Goal: Task Accomplishment & Management: Manage account settings

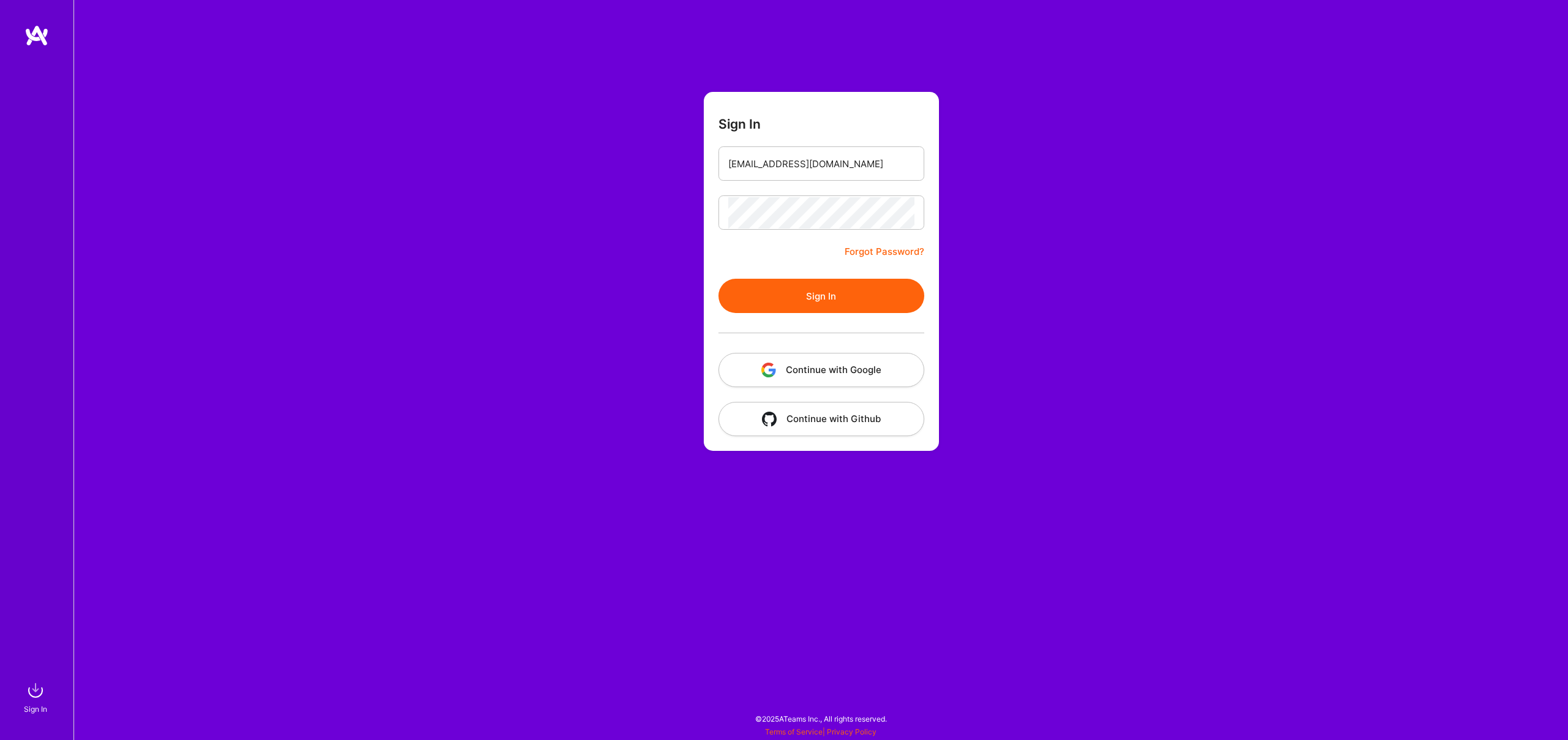
click at [590, 247] on div "Sign In [EMAIL_ADDRESS][DOMAIN_NAME] Forgot Password? Sign In Continue with Goo…" at bounding box center [820, 370] width 1495 height 740
click at [754, 293] on button "Sign In" at bounding box center [821, 296] width 206 height 34
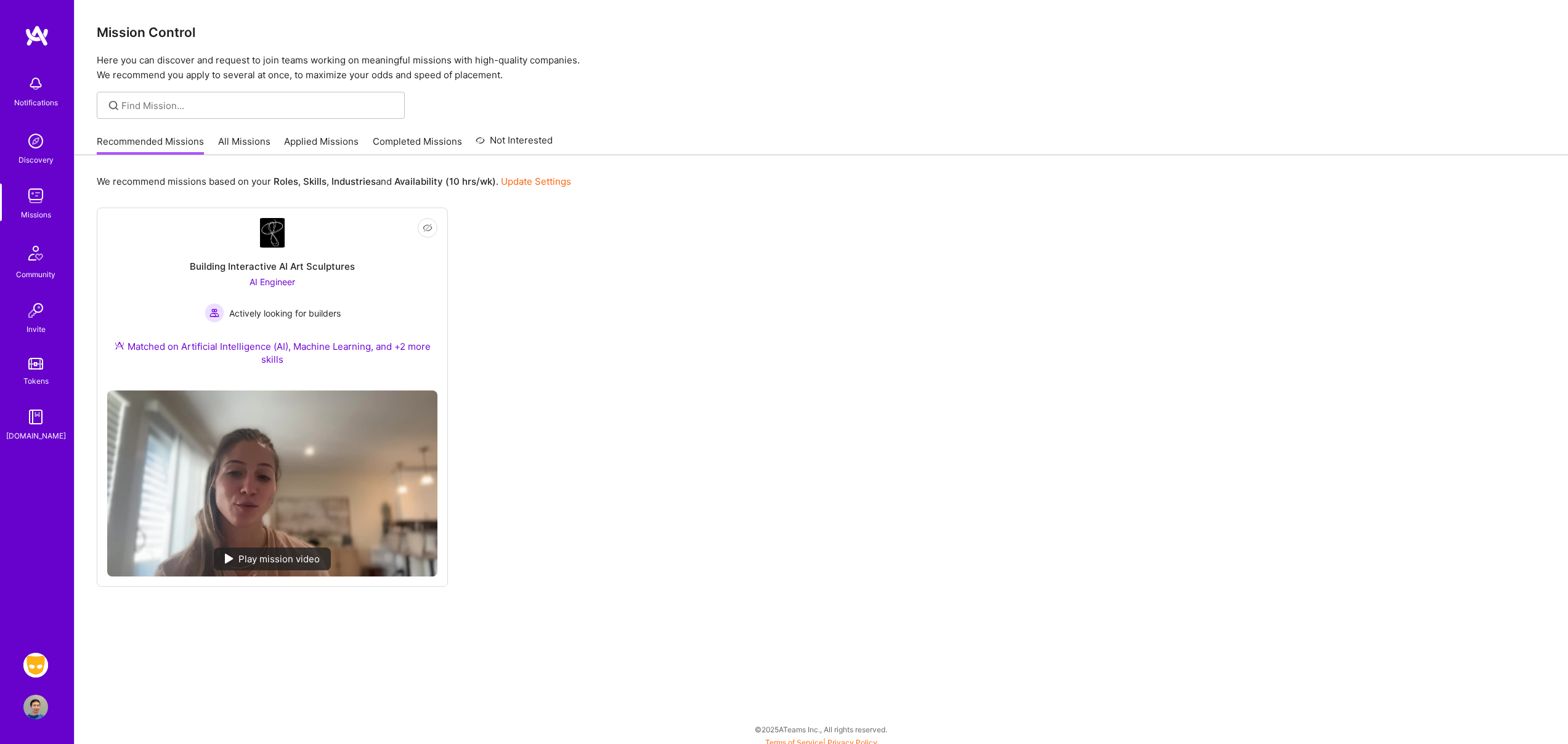
click at [39, 661] on img at bounding box center [36, 665] width 25 height 25
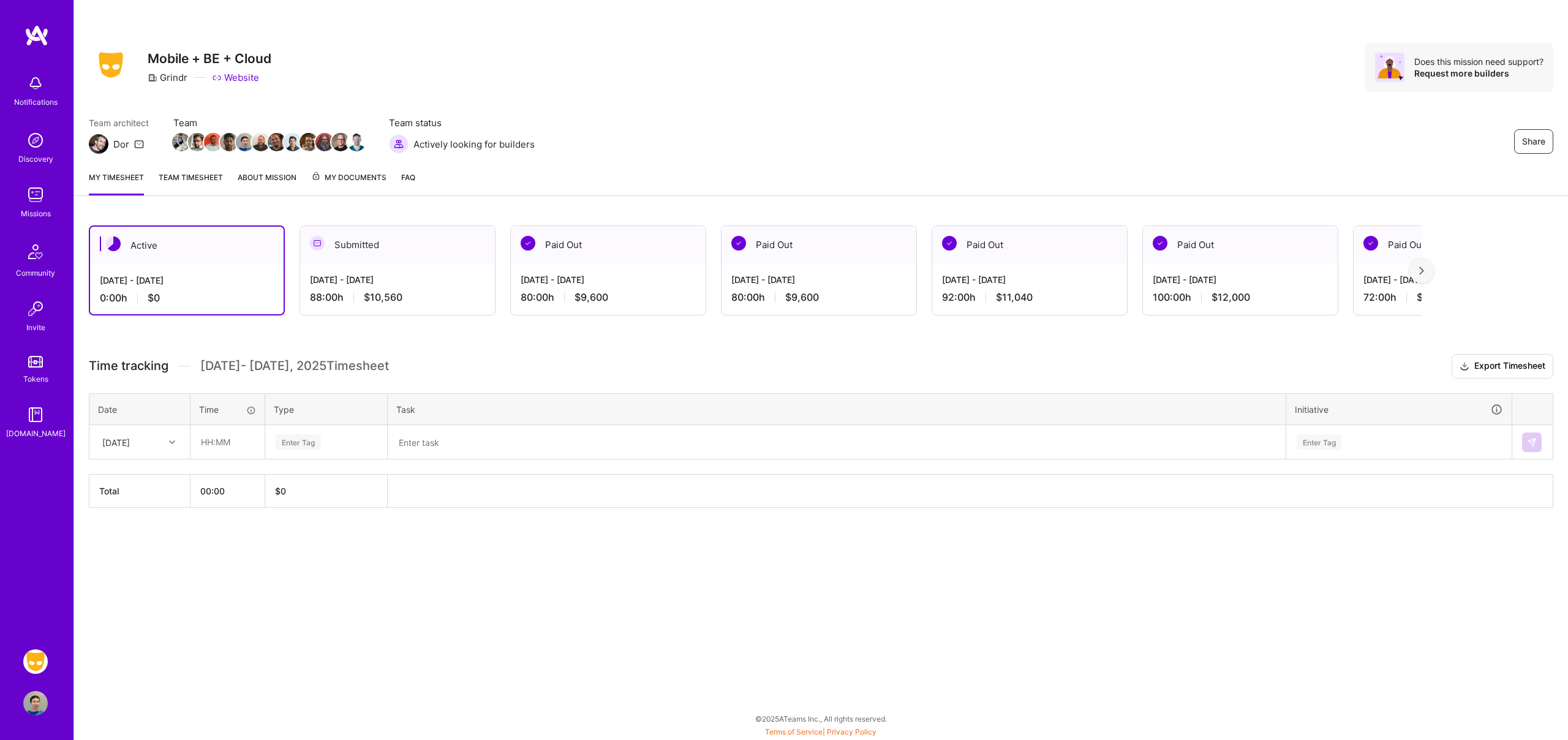
click at [194, 181] on link "Team timesheet" at bounding box center [191, 183] width 64 height 24
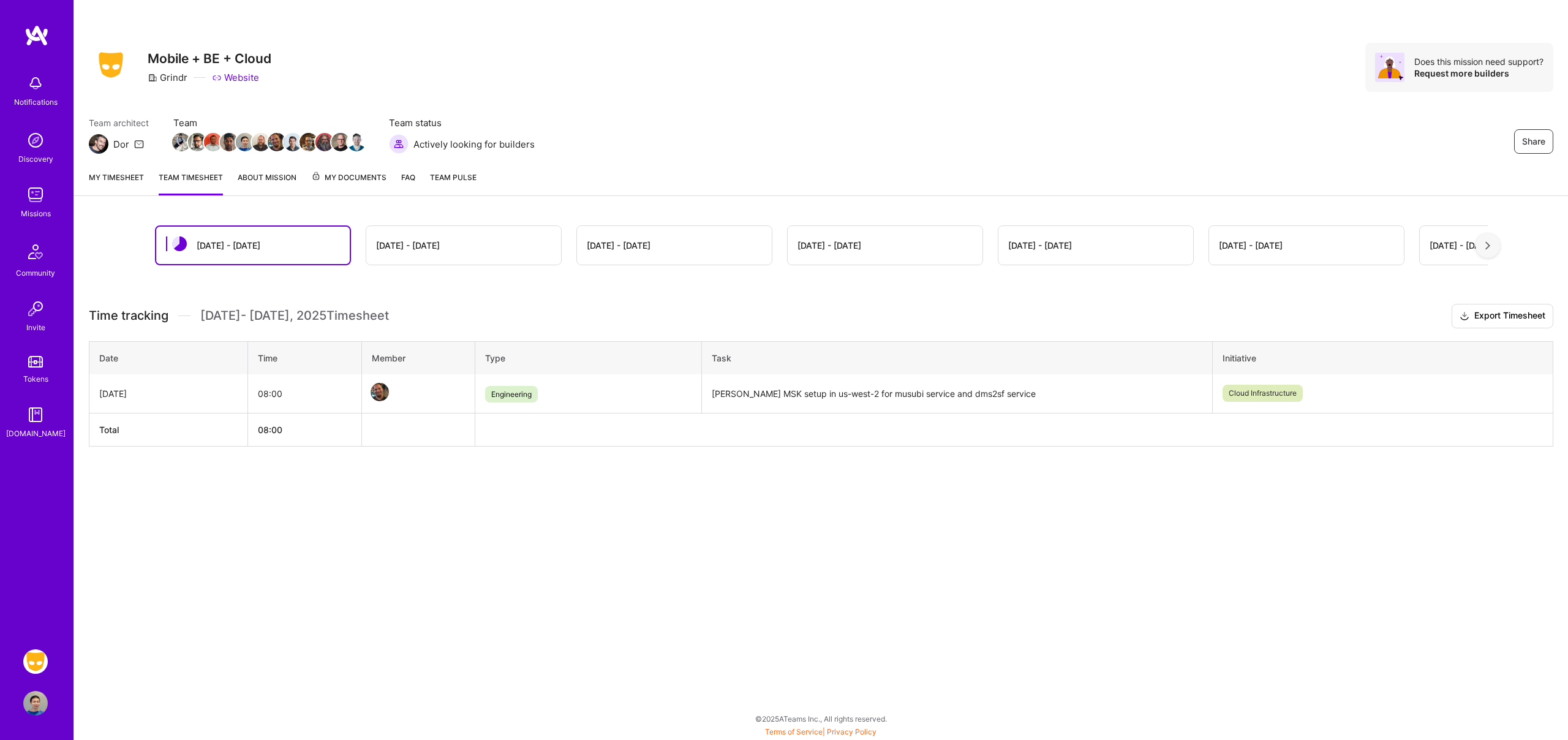
click at [443, 175] on span "Team Pulse" at bounding box center [453, 177] width 47 height 9
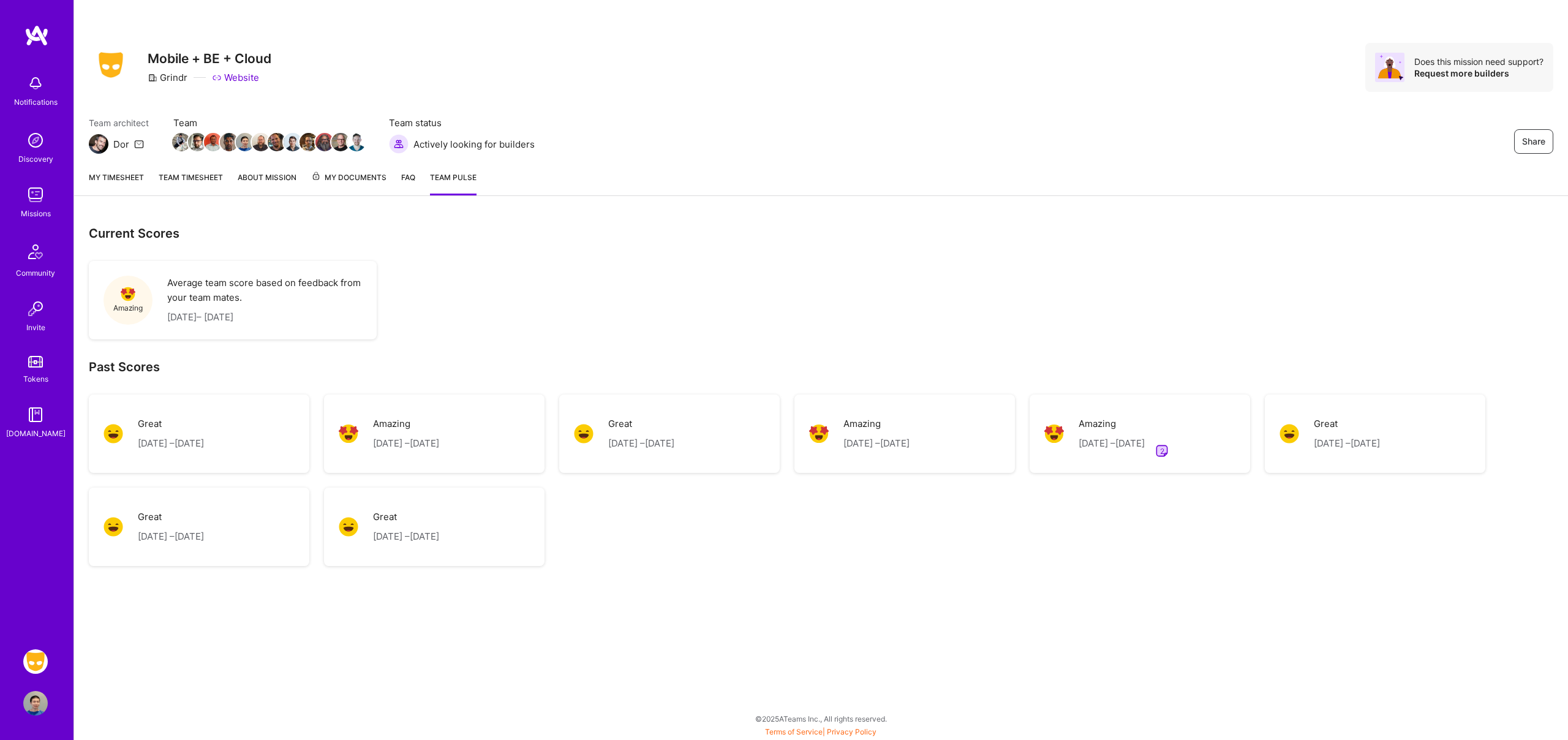
click at [1170, 451] on img at bounding box center [1162, 451] width 15 height 15
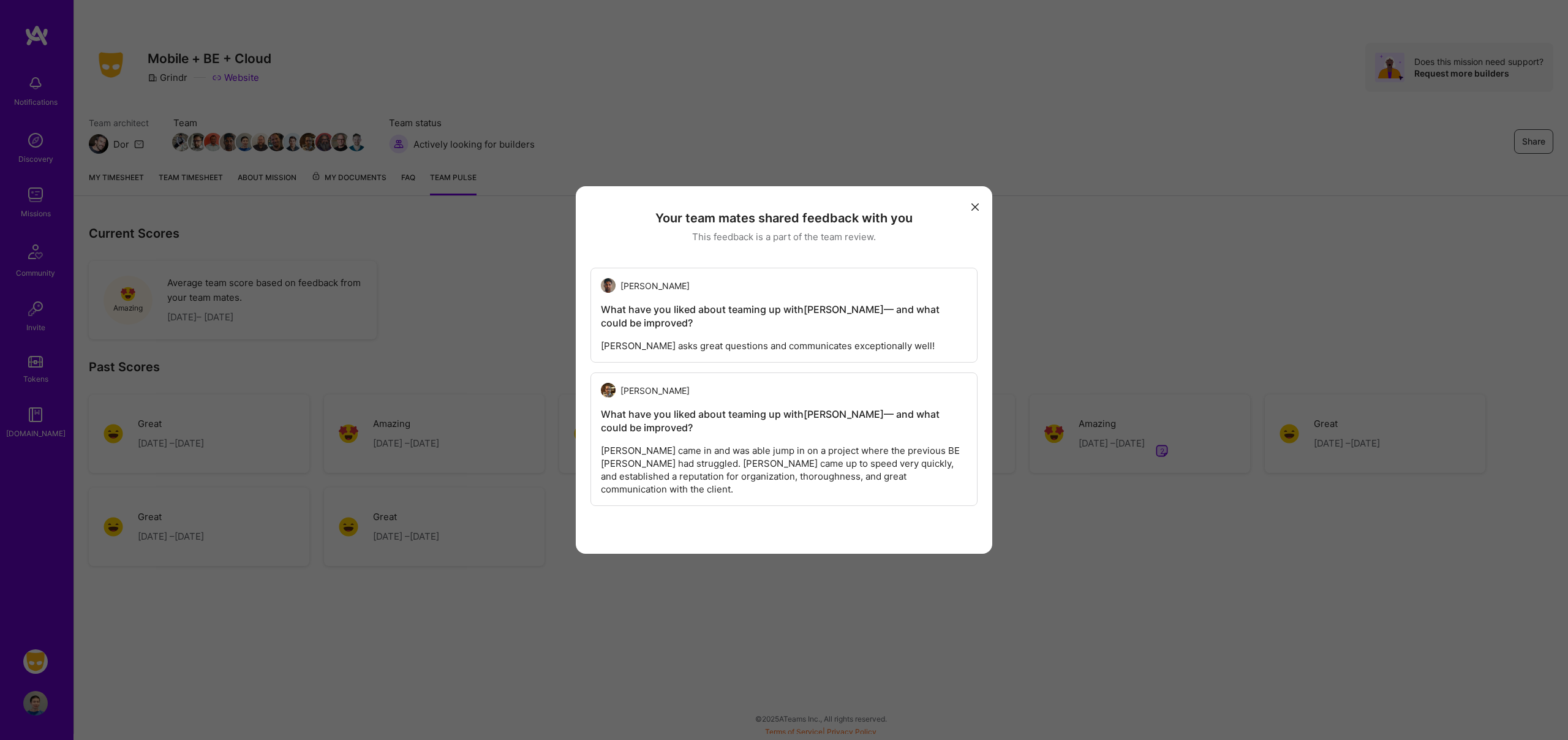
click at [972, 203] on icon "modal" at bounding box center [975, 207] width 7 height 7
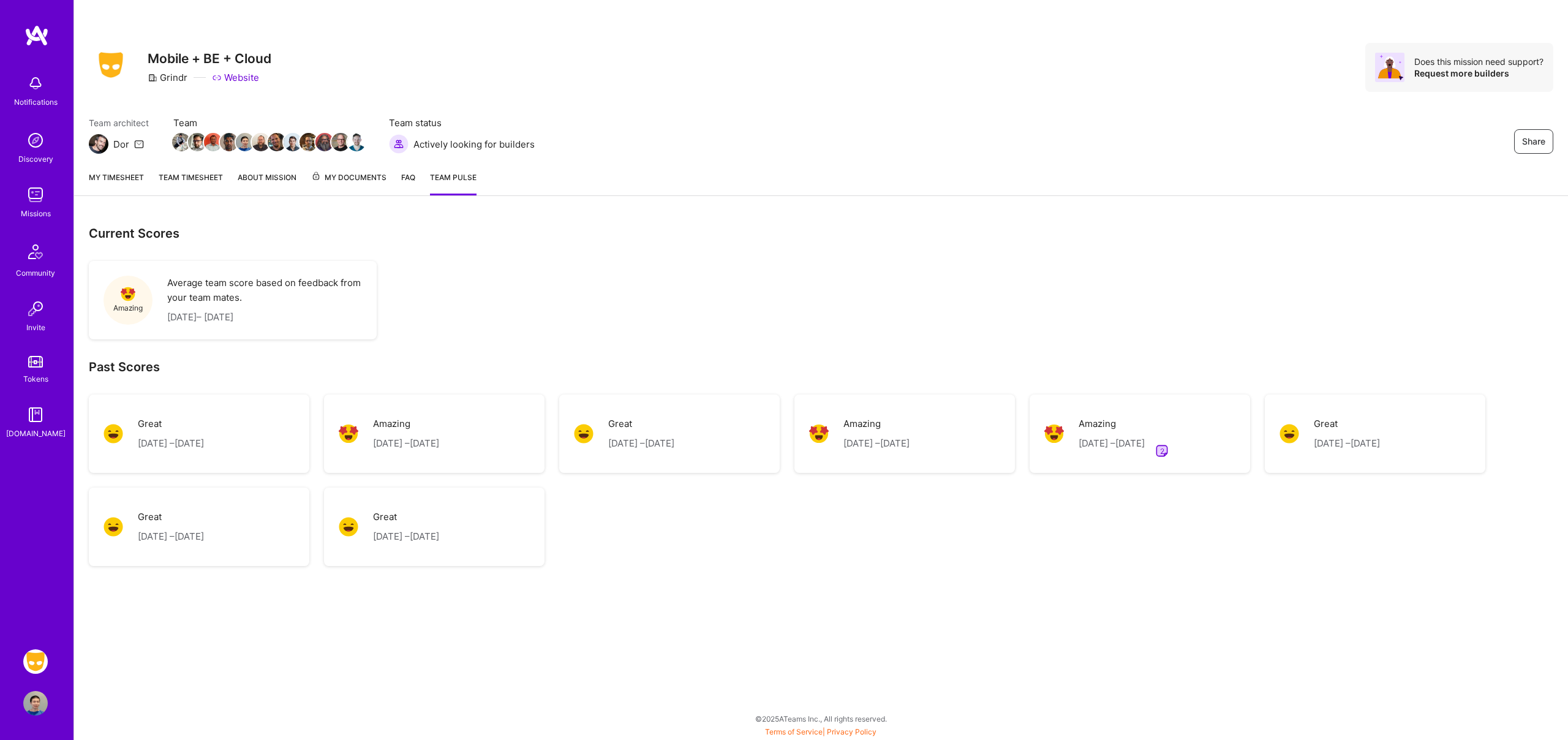
click at [275, 181] on link "About Mission" at bounding box center [267, 183] width 59 height 24
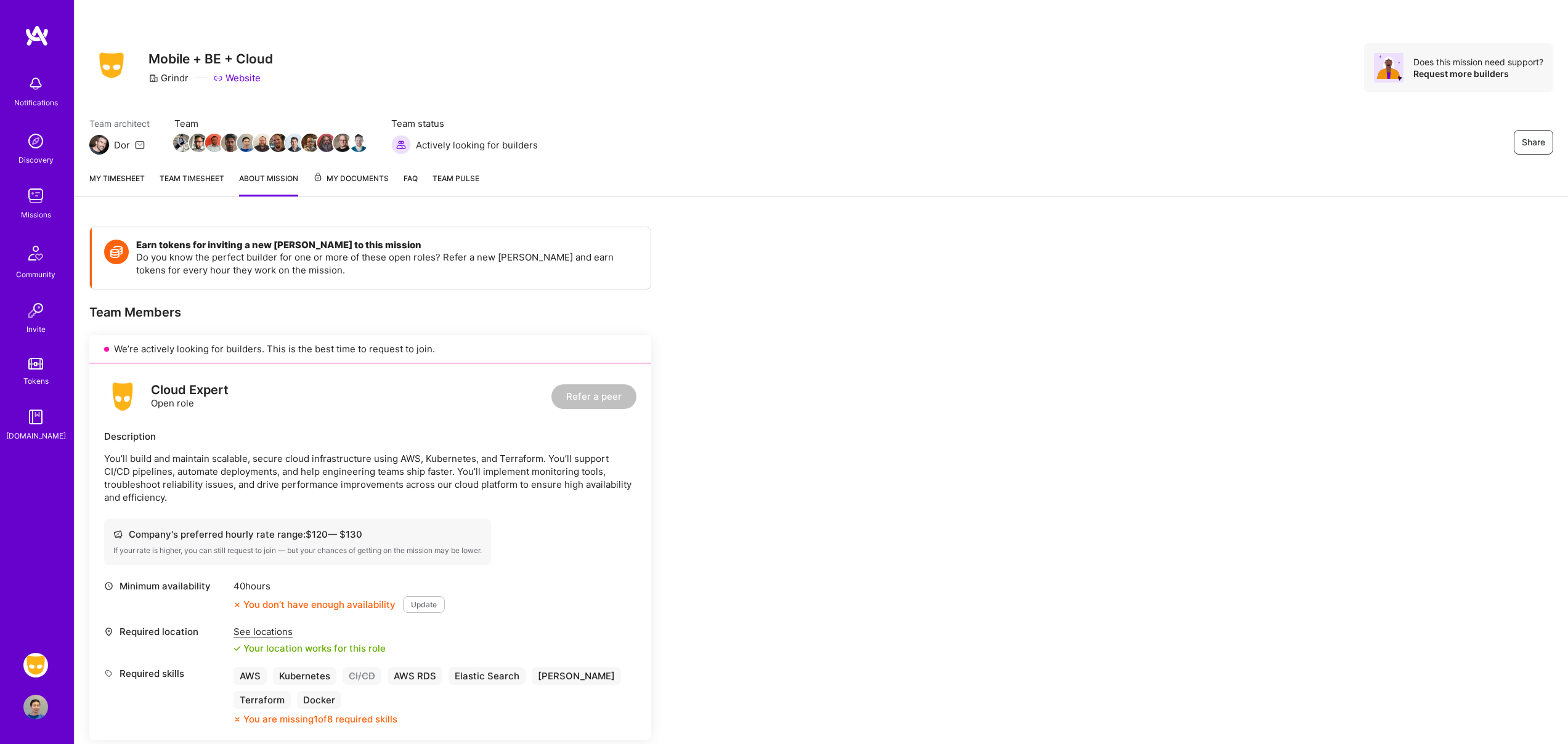
click at [205, 178] on link "Team timesheet" at bounding box center [192, 184] width 65 height 25
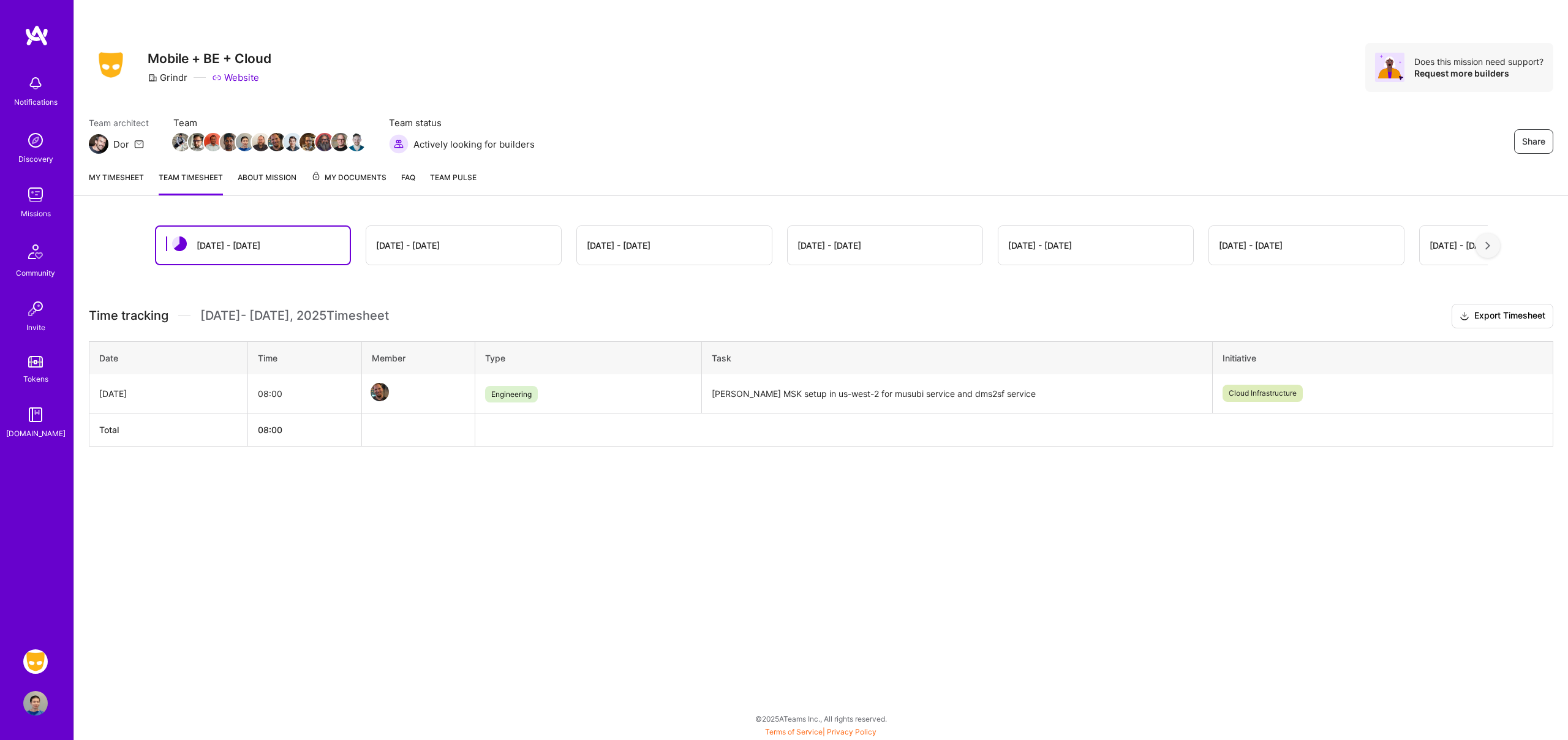
click at [130, 182] on link "My timesheet" at bounding box center [116, 183] width 55 height 24
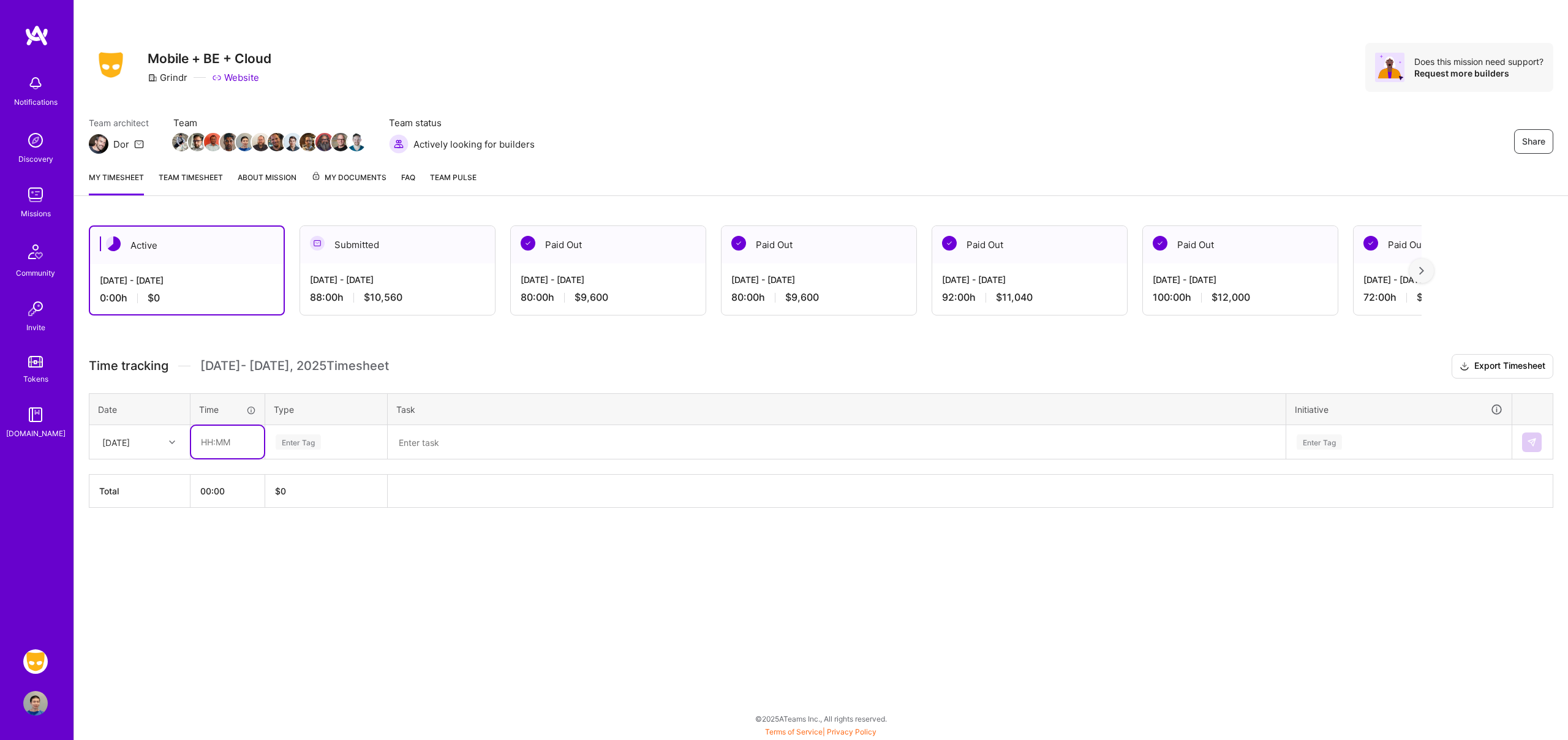
click at [231, 444] on input "text" at bounding box center [228, 442] width 73 height 33
type input "08:00"
type input "engi"
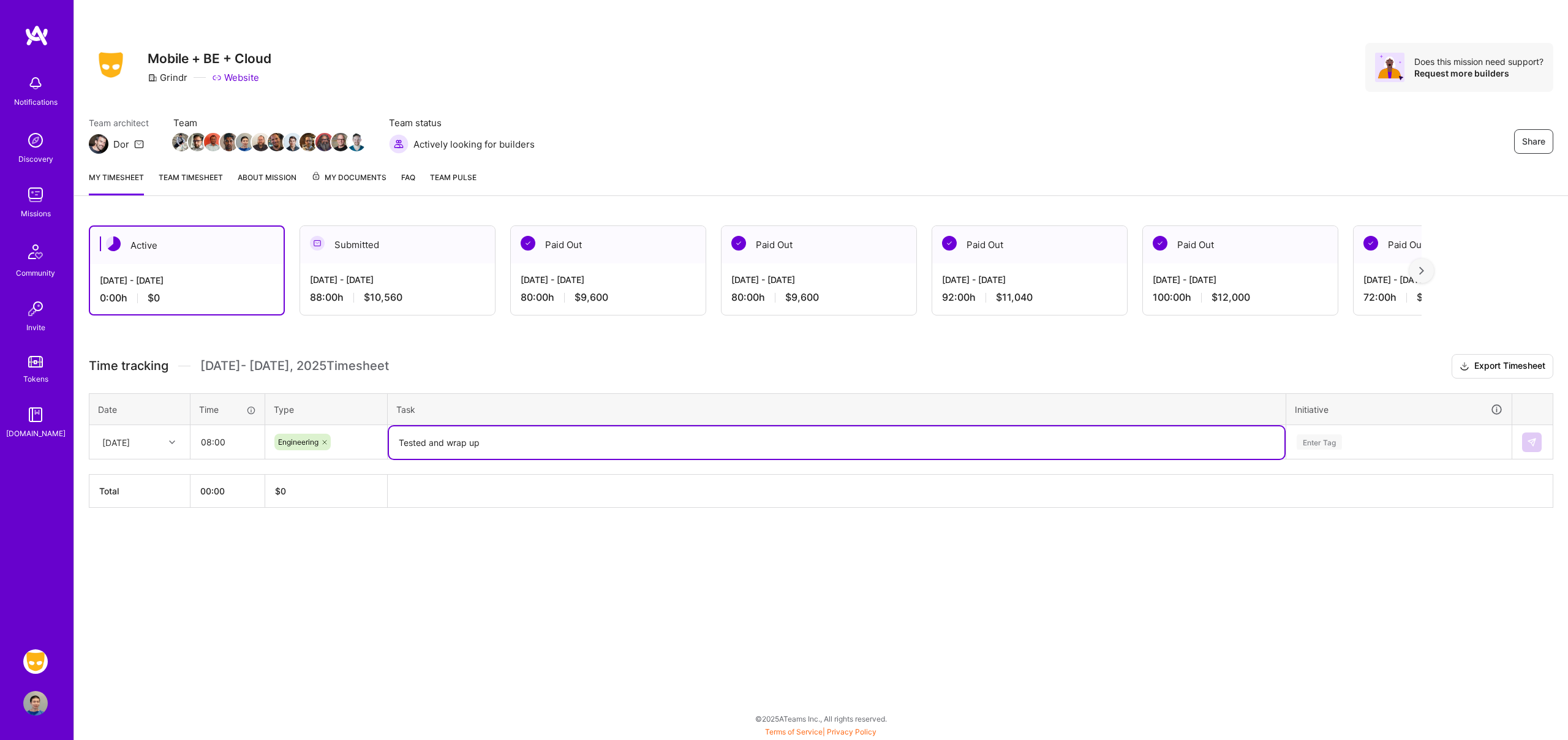
paste textarea "[URL][DOMAIN_NAME]"
drag, startPoint x: 675, startPoint y: 442, endPoint x: 741, endPoint y: 442, distance: 66.0
click at [741, 442] on textarea "Tested and wrap up [URL][DOMAIN_NAME]; right now" at bounding box center [836, 443] width 896 height 33
paste textarea "Right Now Activation Evaluation"
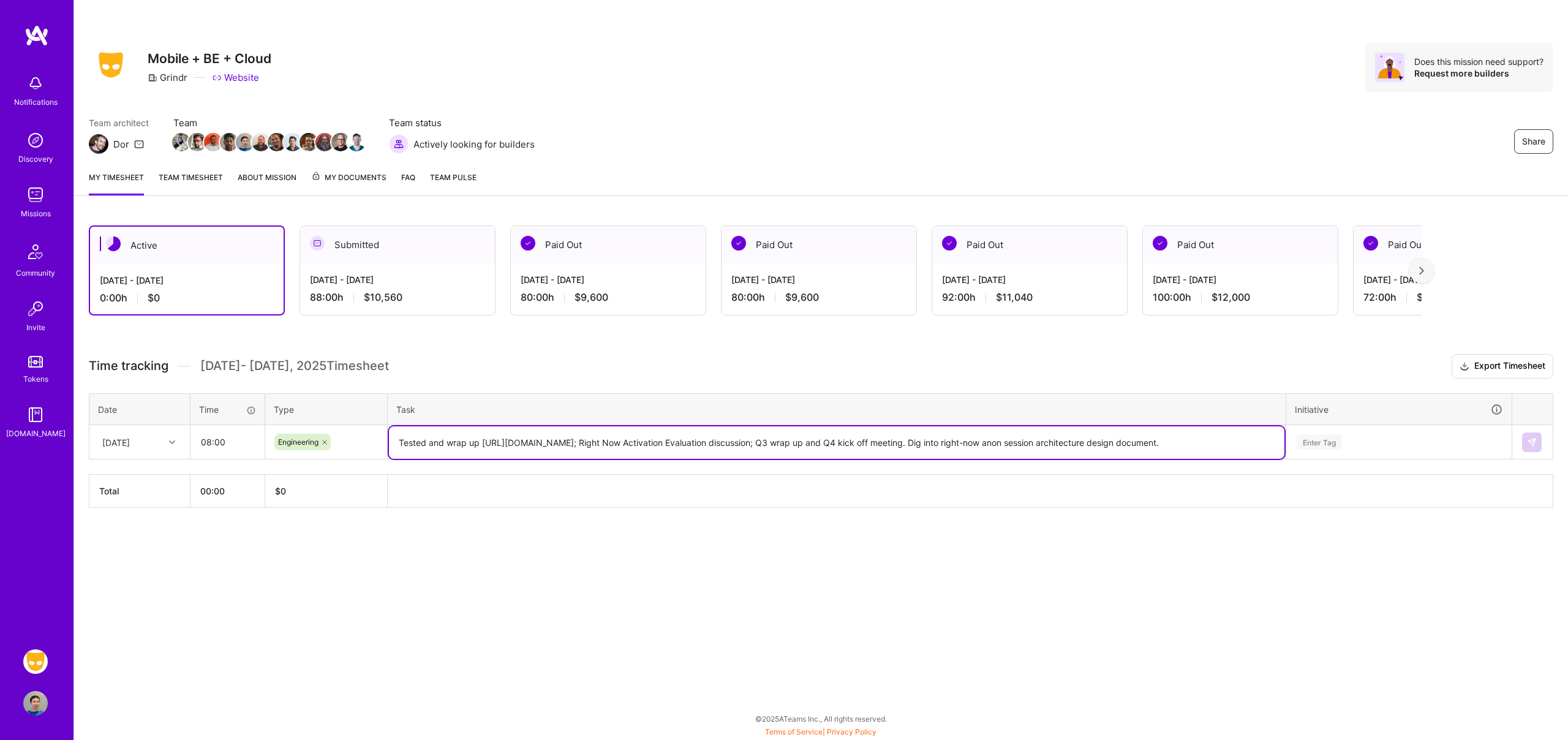
type textarea "Tested and wrap up [URL][DOMAIN_NAME]; Right Now Activation Evaluation discussi…"
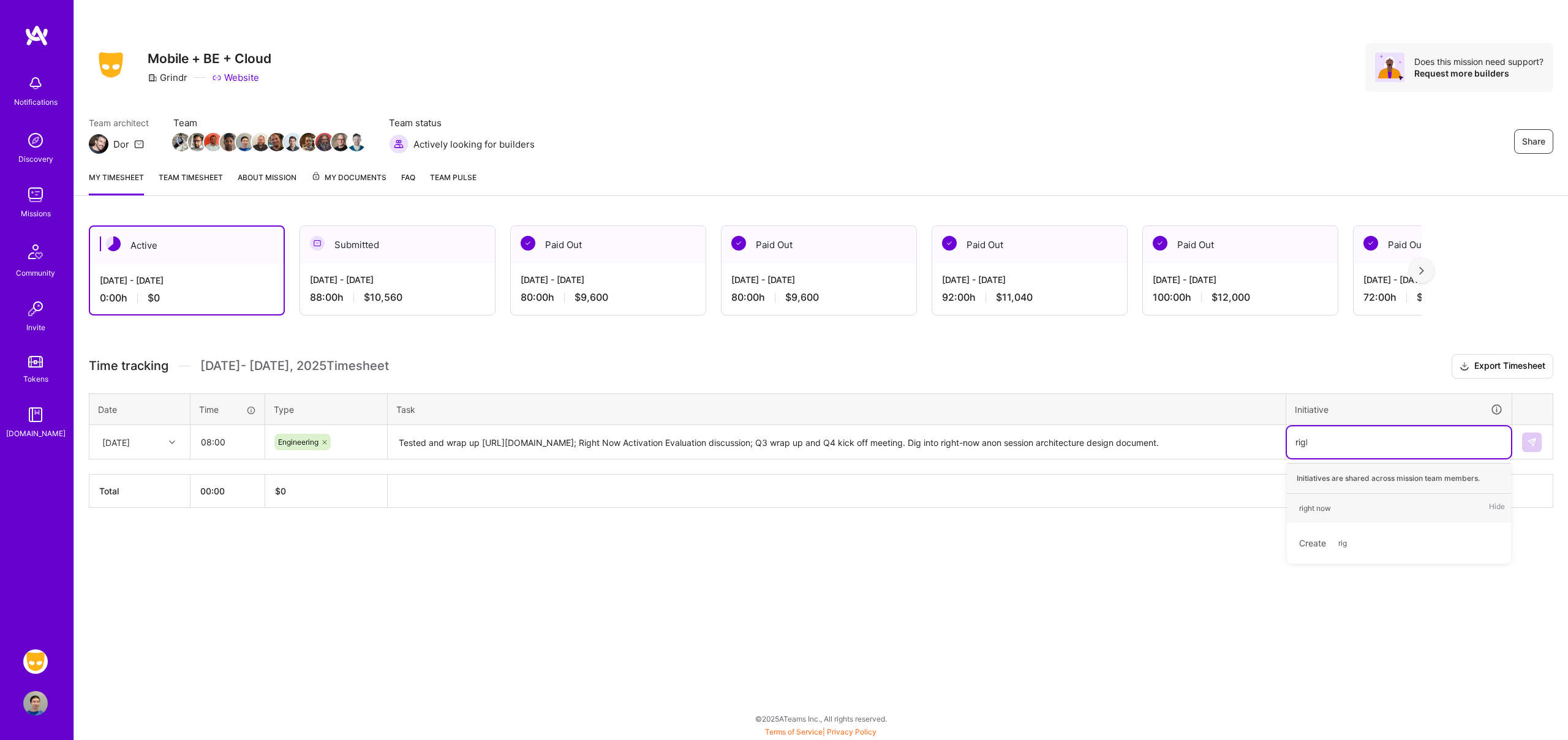
type input "right"
click at [1533, 442] on img at bounding box center [1532, 442] width 10 height 10
